Goal: Task Accomplishment & Management: Use online tool/utility

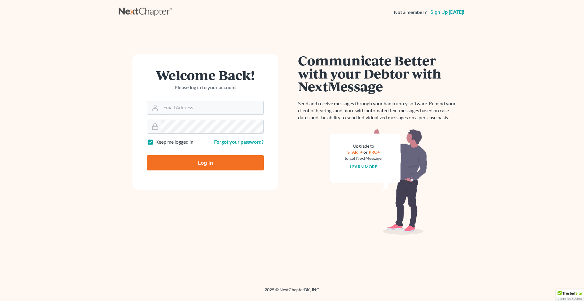
type input "grady@utahbk.com"
click at [216, 160] on input "Log In" at bounding box center [205, 162] width 117 height 15
type input "Thinking..."
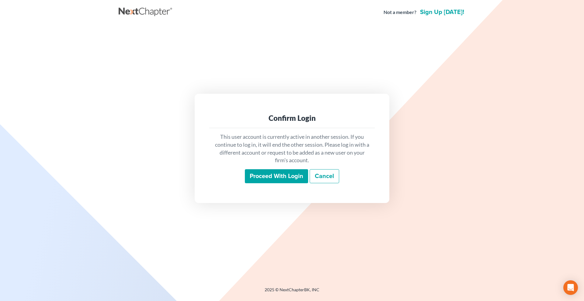
click at [266, 171] on input "Proceed with login" at bounding box center [276, 176] width 63 height 14
